Goal: Task Accomplishment & Management: Manage account settings

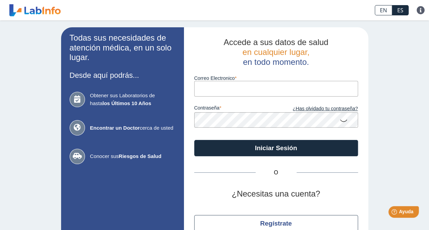
type input "[EMAIL_ADDRESS][DOMAIN_NAME]"
click at [194, 140] on button "Iniciar Sesión" at bounding box center [276, 148] width 164 height 16
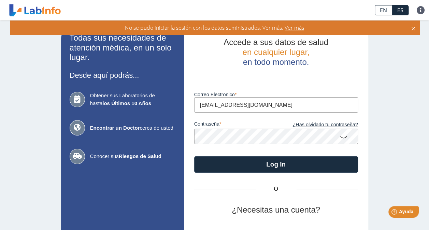
click at [94, 147] on app-login "Todas sus necesidades de atención médica, en un solo lugar. Desde aquí podrás..…" at bounding box center [214, 150] width 307 height 247
click at [194, 156] on button "Log In" at bounding box center [276, 164] width 164 height 16
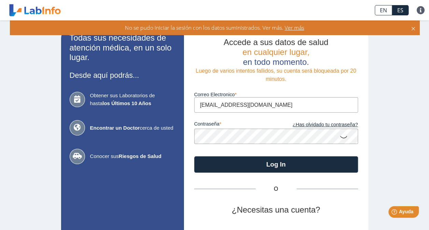
click at [133, 137] on app-login "Todas sus necesidades de atención médica, en un solo lugar. Desde aquí podrás..…" at bounding box center [214, 150] width 307 height 247
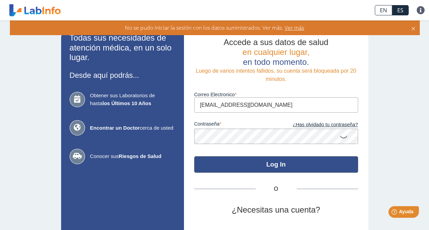
click at [256, 166] on button "Log In" at bounding box center [276, 164] width 164 height 16
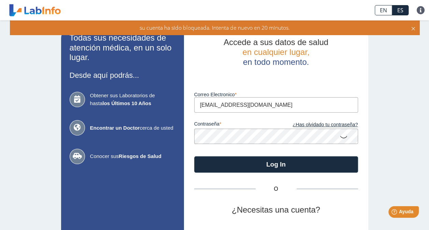
drag, startPoint x: 412, startPoint y: 29, endPoint x: 425, endPoint y: 1, distance: 30.4
click at [412, 29] on icon at bounding box center [412, 27] width 5 height 7
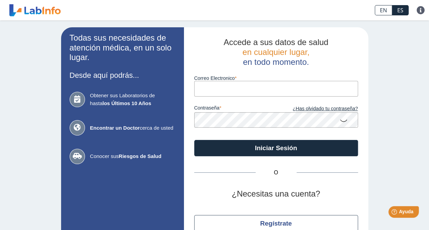
type input "[EMAIL_ADDRESS][DOMAIN_NAME]"
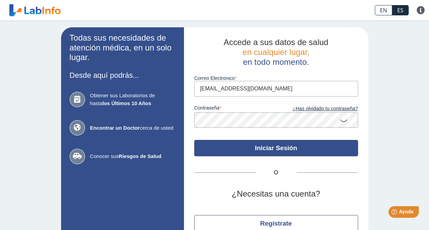
click at [254, 147] on button "Iniciar Sesión" at bounding box center [276, 148] width 164 height 16
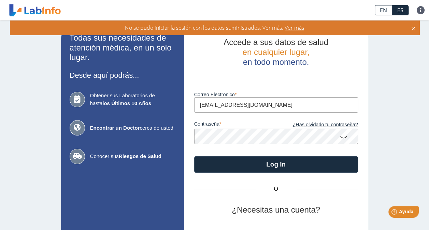
click at [168, 132] on app-login "Todas sus necesidades de atención médica, en un solo lugar. Desde aquí podrás..…" at bounding box center [214, 150] width 307 height 247
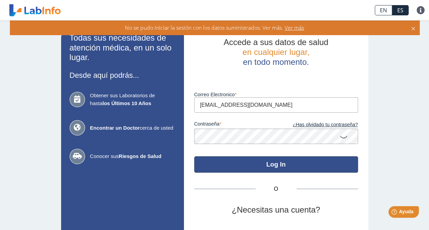
click at [263, 169] on button "Log In" at bounding box center [276, 164] width 164 height 16
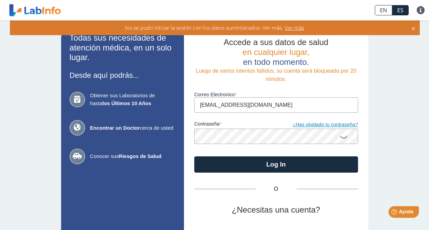
click at [318, 124] on link "¿Has olvidado tu contraseña?" at bounding box center [317, 124] width 82 height 7
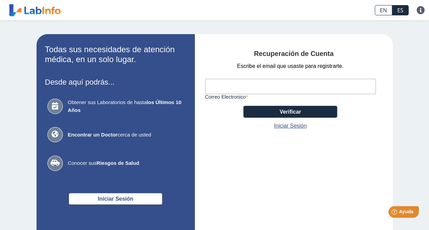
click at [227, 85] on input "Correo Electronico" at bounding box center [290, 86] width 170 height 15
type input "[EMAIL_ADDRESS][DOMAIN_NAME]"
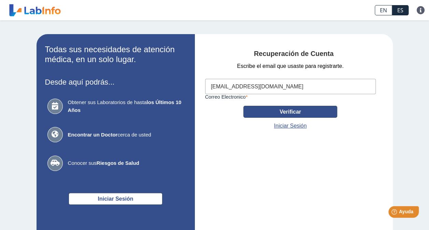
click at [288, 113] on button "Verificar" at bounding box center [290, 112] width 94 height 12
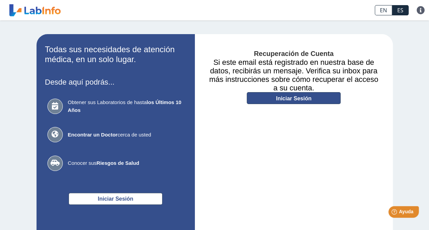
click at [294, 97] on link "Iniciar Sesión" at bounding box center [293, 98] width 94 height 12
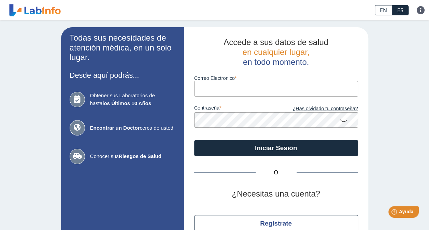
click at [229, 91] on input "Correo Electronico" at bounding box center [276, 88] width 164 height 15
type input "[EMAIL_ADDRESS][DOMAIN_NAME]"
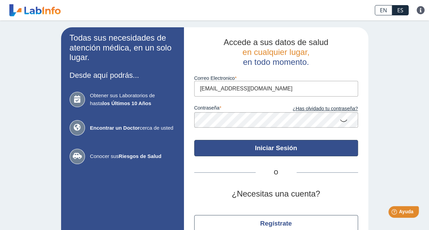
click at [245, 148] on button "Iniciar Sesión" at bounding box center [276, 148] width 164 height 16
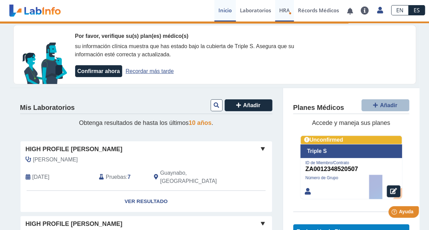
click at [288, 10] on span "HRA" at bounding box center [284, 10] width 11 height 7
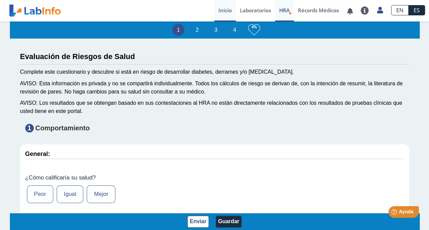
drag, startPoint x: 227, startPoint y: 12, endPoint x: 233, endPoint y: 18, distance: 8.2
click at [227, 11] on link "Inicio" at bounding box center [224, 10] width 21 height 21
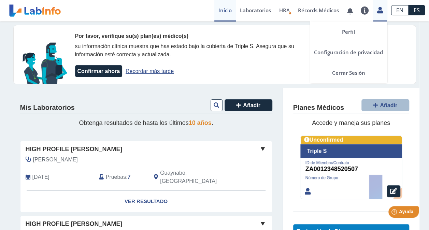
click at [382, 10] on icon at bounding box center [380, 9] width 6 height 5
click at [359, 72] on link "Cerrar Sesión" at bounding box center [348, 72] width 77 height 20
